Goal: Information Seeking & Learning: Learn about a topic

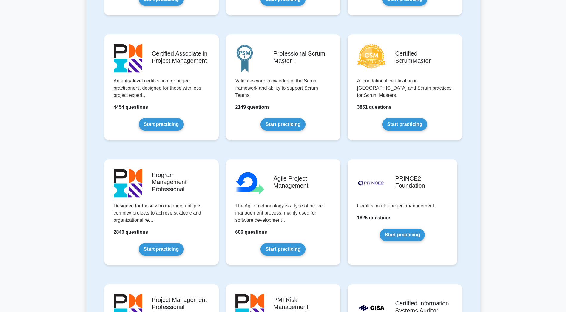
scroll to position [239, 0]
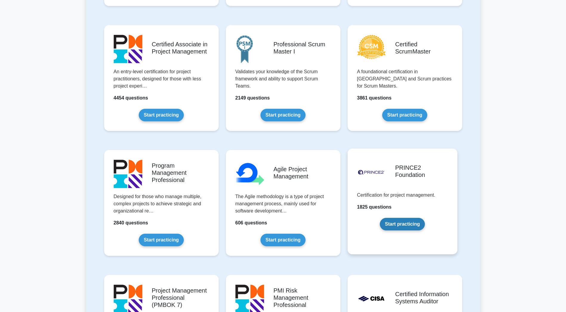
click at [400, 220] on link "Start practicing" at bounding box center [402, 224] width 45 height 13
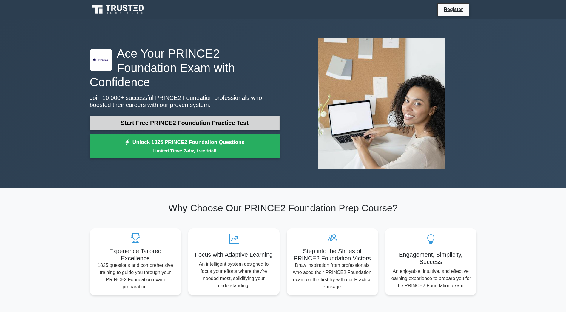
click at [187, 115] on link "Start Free PRINCE2 Foundation Practice Test" at bounding box center [185, 122] width 190 height 14
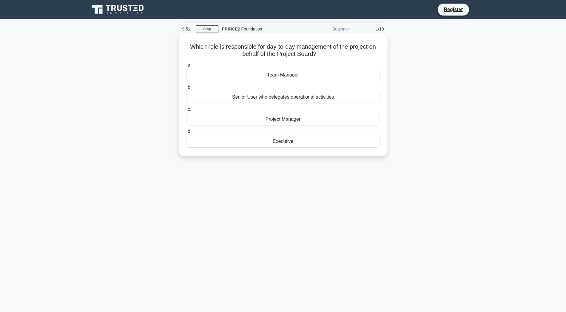
click at [280, 118] on div "Project Manager" at bounding box center [283, 119] width 193 height 13
click at [187, 111] on input "c. Project Manager" at bounding box center [187, 109] width 0 height 4
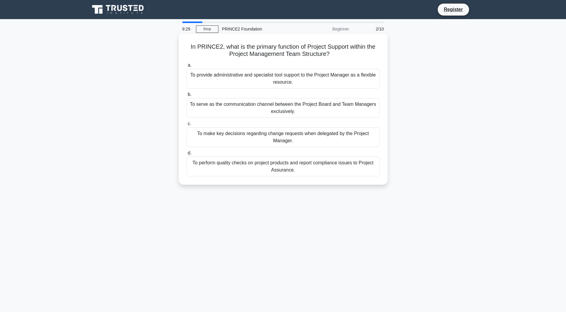
click at [254, 110] on div "To serve as the communication channel between the Project Board and Team Manage…" at bounding box center [283, 108] width 193 height 20
click at [187, 96] on input "b. To serve as the communication channel between the Project Board and Team Man…" at bounding box center [187, 95] width 0 height 4
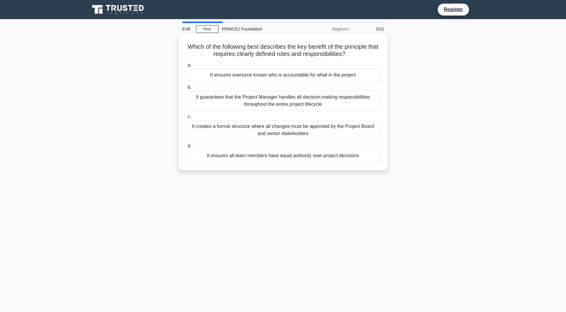
click at [227, 132] on div "It creates a formal structure where all changes must be approved by the Project…" at bounding box center [283, 130] width 193 height 20
click at [187, 118] on input "c. It creates a formal structure where all changes must be approved by the Proj…" at bounding box center [187, 117] width 0 height 4
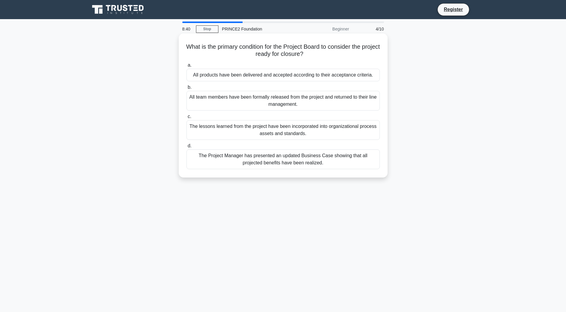
click at [281, 75] on div "All products have been delivered and accepted according to their acceptance cri…" at bounding box center [283, 75] width 193 height 13
click at [187, 67] on input "a. All products have been delivered and accepted according to their acceptance …" at bounding box center [187, 65] width 0 height 4
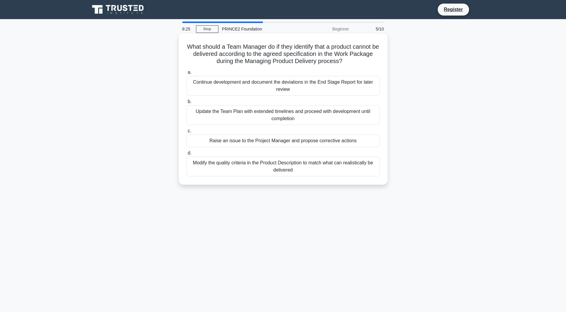
click at [293, 142] on div "Raise an issue to the Project Manager and propose corrective actions" at bounding box center [283, 140] width 193 height 13
click at [187, 133] on input "c. Raise an issue to the Project Manager and propose corrective actions" at bounding box center [187, 131] width 0 height 4
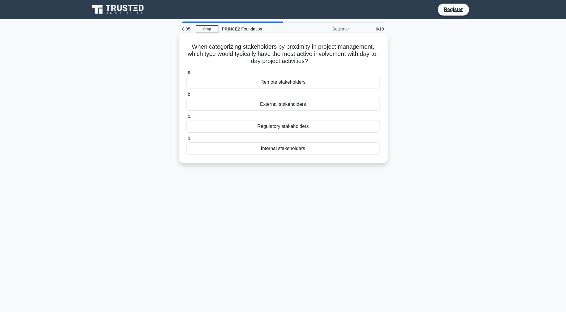
click at [292, 151] on div "Internal stakeholders" at bounding box center [283, 148] width 193 height 13
click at [187, 141] on input "d. Internal stakeholders" at bounding box center [187, 139] width 0 height 4
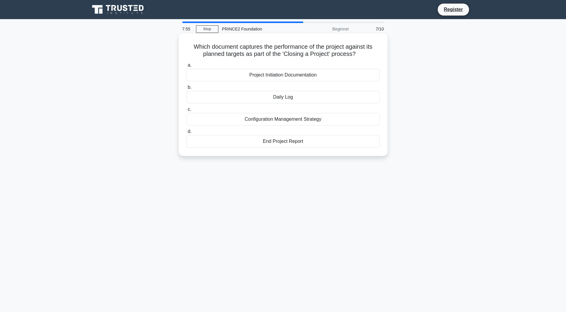
click at [303, 73] on div "Project Initiation Documentation" at bounding box center [283, 75] width 193 height 13
click at [187, 67] on input "a. Project Initiation Documentation" at bounding box center [187, 65] width 0 height 4
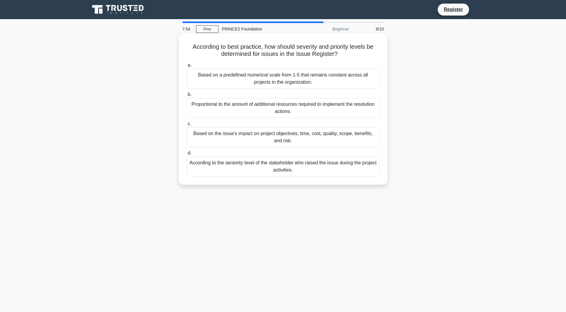
click at [295, 103] on div "Proportional to the amount of additional resources required to implement the re…" at bounding box center [283, 108] width 193 height 20
click at [187, 96] on input "b. Proportional to the amount of additional resources required to implement the…" at bounding box center [187, 95] width 0 height 4
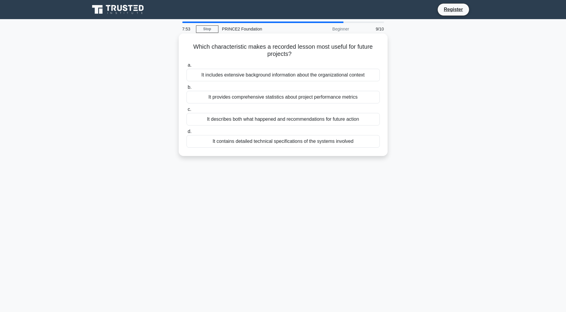
click at [287, 139] on div "It contains detailed technical specifications of the systems involved" at bounding box center [283, 141] width 193 height 13
click at [187, 133] on input "d. It contains detailed technical specifications of the systems involved" at bounding box center [187, 132] width 0 height 4
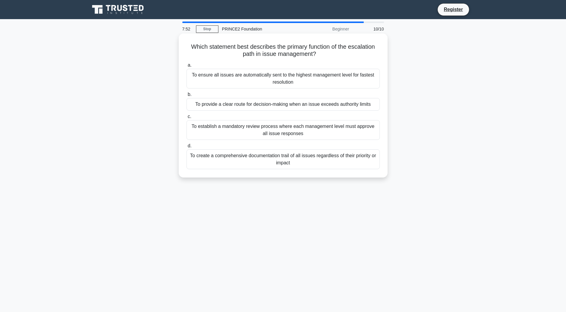
click at [287, 161] on div "To create a comprehensive documentation trail of all issues regardless of their…" at bounding box center [283, 159] width 193 height 20
click at [187, 148] on input "d. To create a comprehensive documentation trail of all issues regardless of th…" at bounding box center [187, 146] width 0 height 4
